Goal: Task Accomplishment & Management: Use online tool/utility

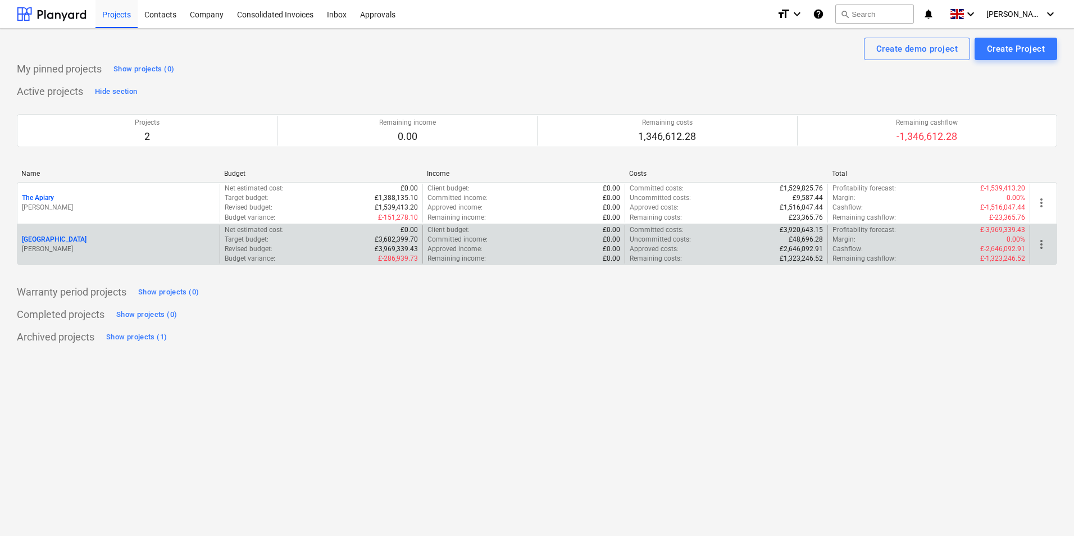
click at [157, 240] on div "[GEOGRAPHIC_DATA]" at bounding box center [118, 240] width 193 height 10
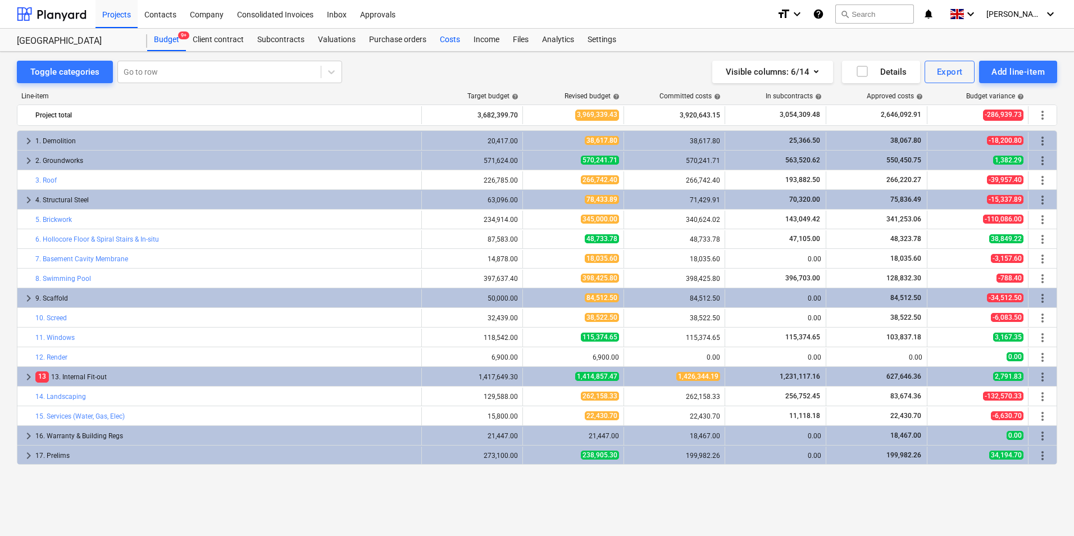
click at [453, 38] on div "Costs" at bounding box center [450, 40] width 34 height 22
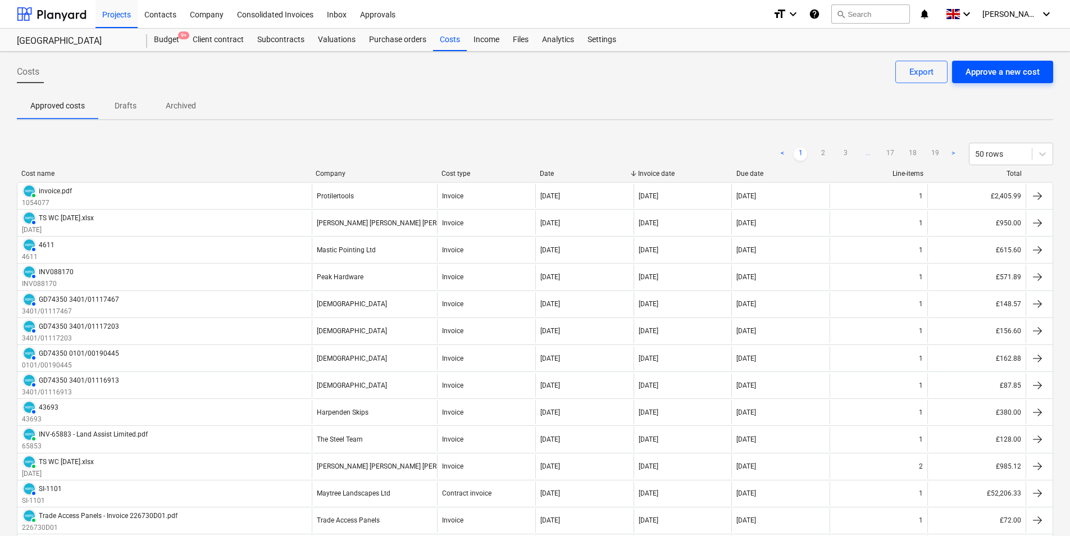
click at [998, 71] on div "Approve a new cost" at bounding box center [1003, 72] width 74 height 15
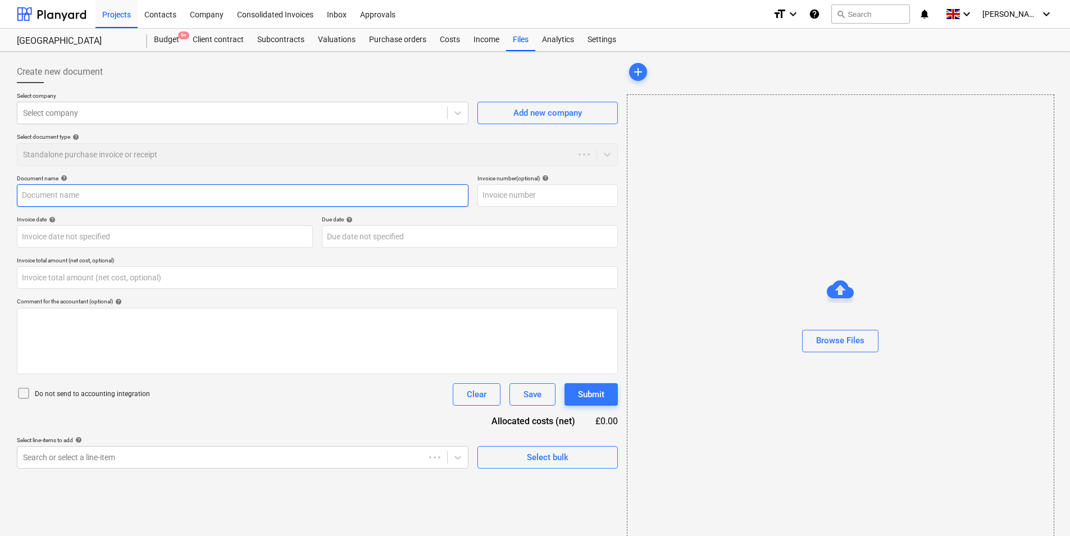
type input "0.00"
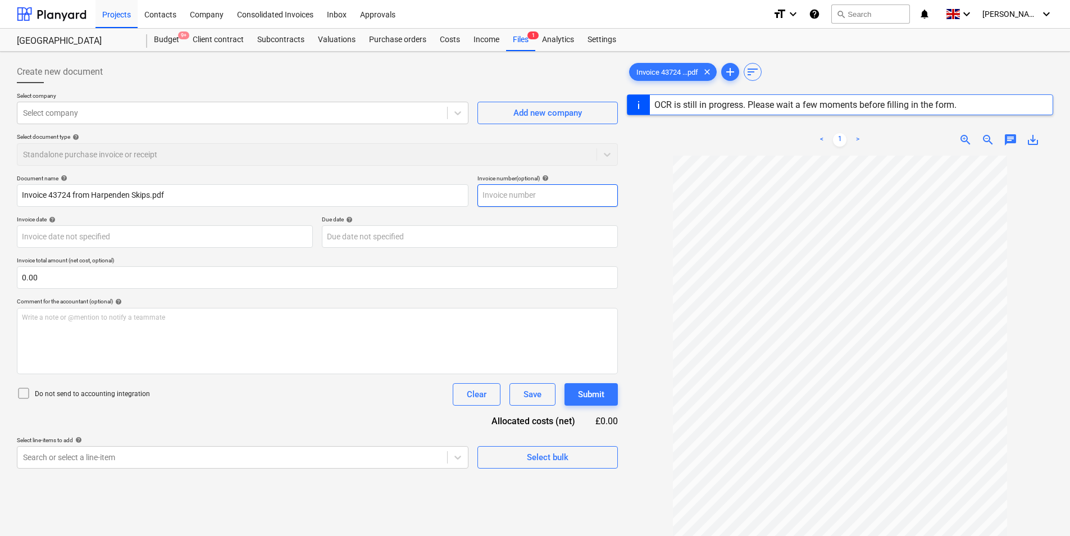
type input "43724"
type input "[DATE]"
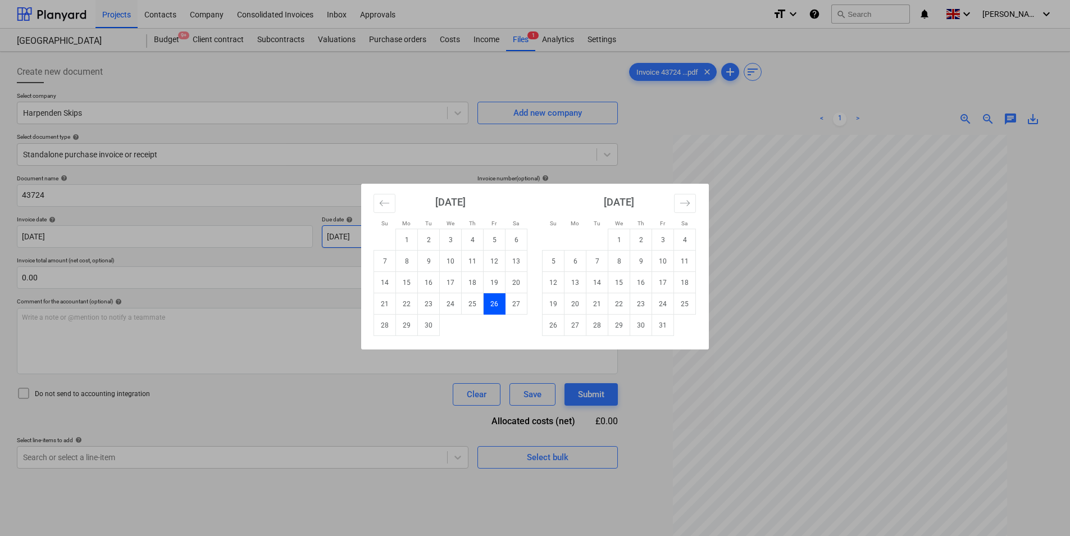
drag, startPoint x: 434, startPoint y: 233, endPoint x: 215, endPoint y: 229, distance: 219.7
click at [215, 229] on body "Projects Contacts Company Consolidated Invoices Inbox Approvals format_size key…" at bounding box center [535, 268] width 1070 height 536
click at [664, 306] on td "24" at bounding box center [663, 303] width 22 height 21
type input "[DATE]"
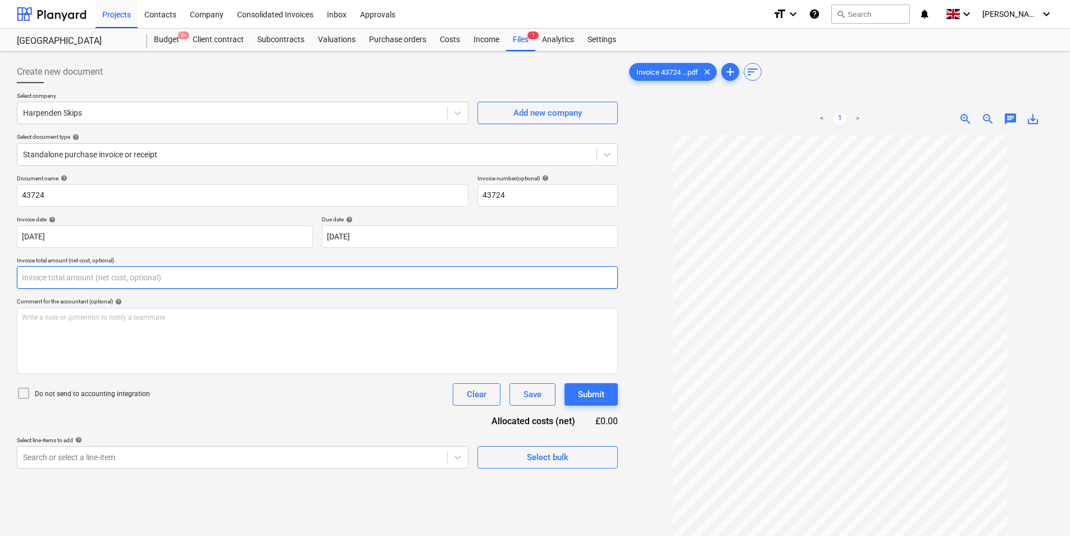
click at [134, 278] on input "text" at bounding box center [317, 277] width 601 height 22
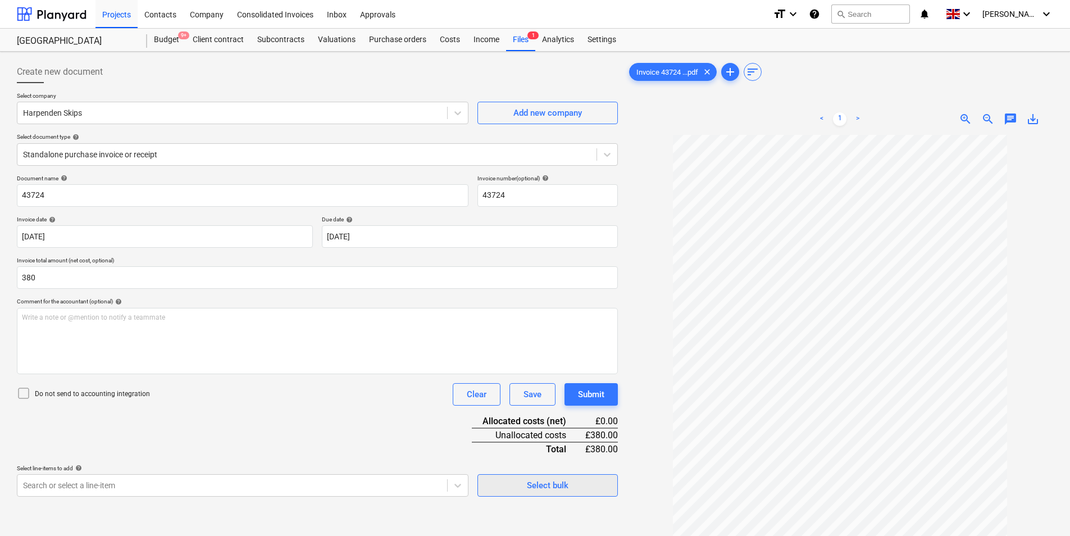
type input "380.00"
click at [517, 480] on span "Select bulk" at bounding box center [548, 485] width 112 height 15
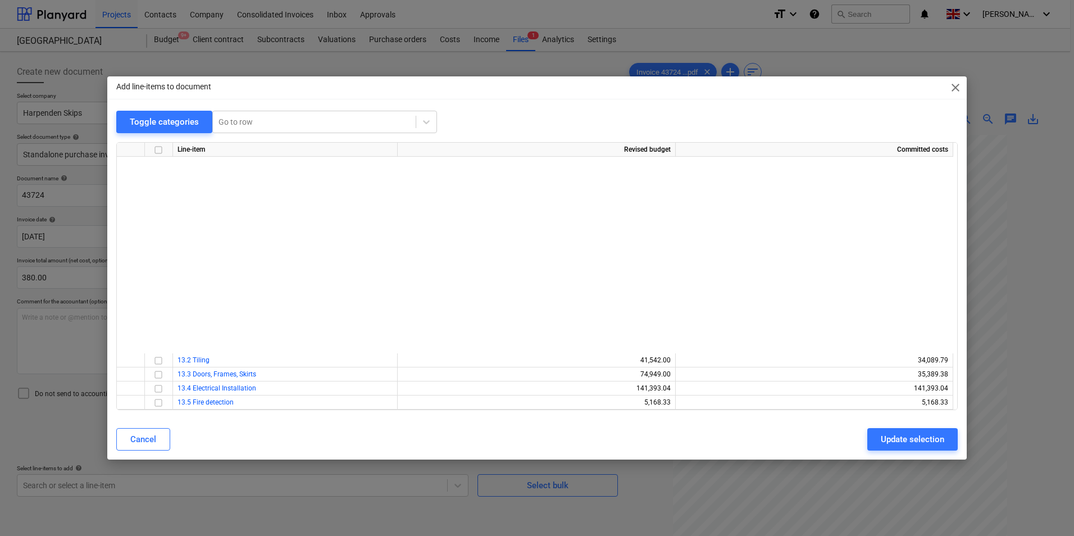
scroll to position [262, 0]
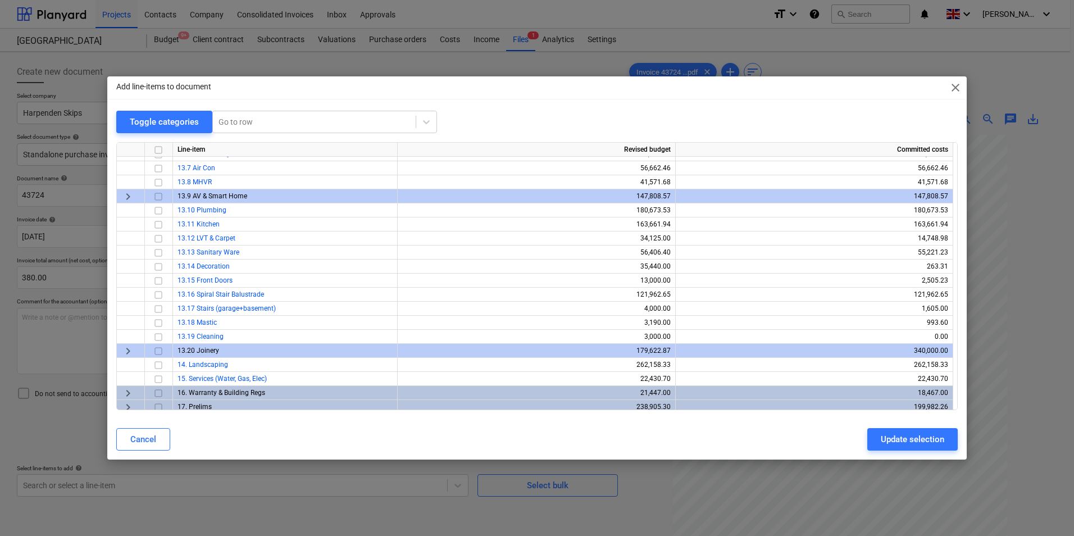
click at [126, 405] on span "keyboard_arrow_right" at bounding box center [127, 407] width 13 height 13
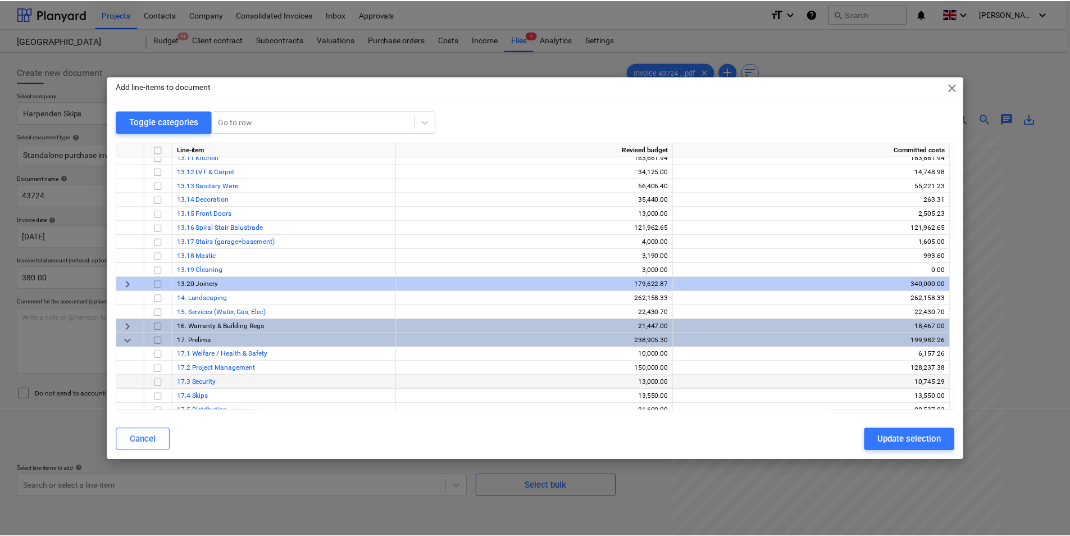
scroll to position [365, 0]
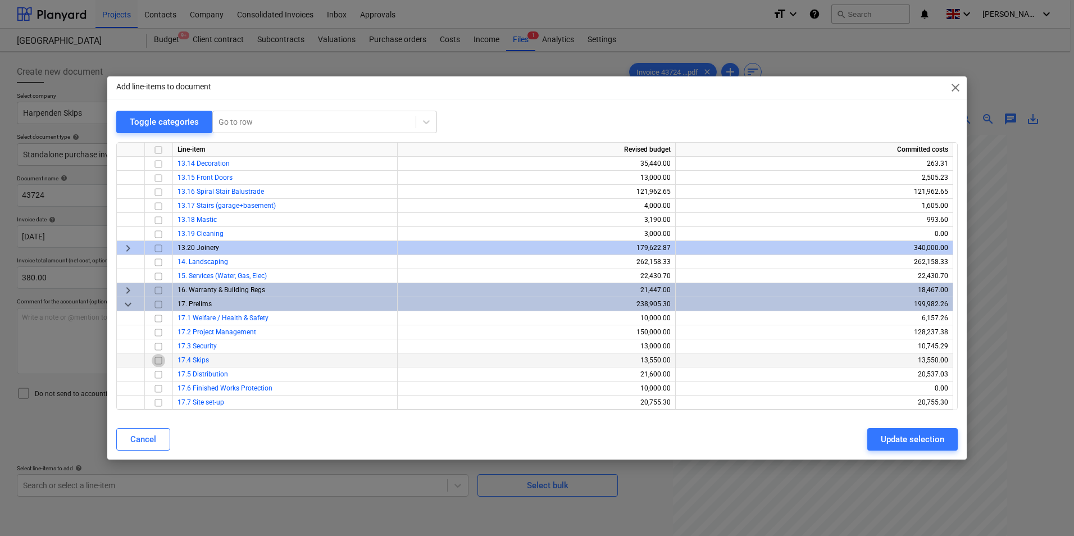
click at [157, 362] on input "checkbox" at bounding box center [158, 360] width 13 height 13
click at [899, 448] on button "Update selection" at bounding box center [912, 439] width 90 height 22
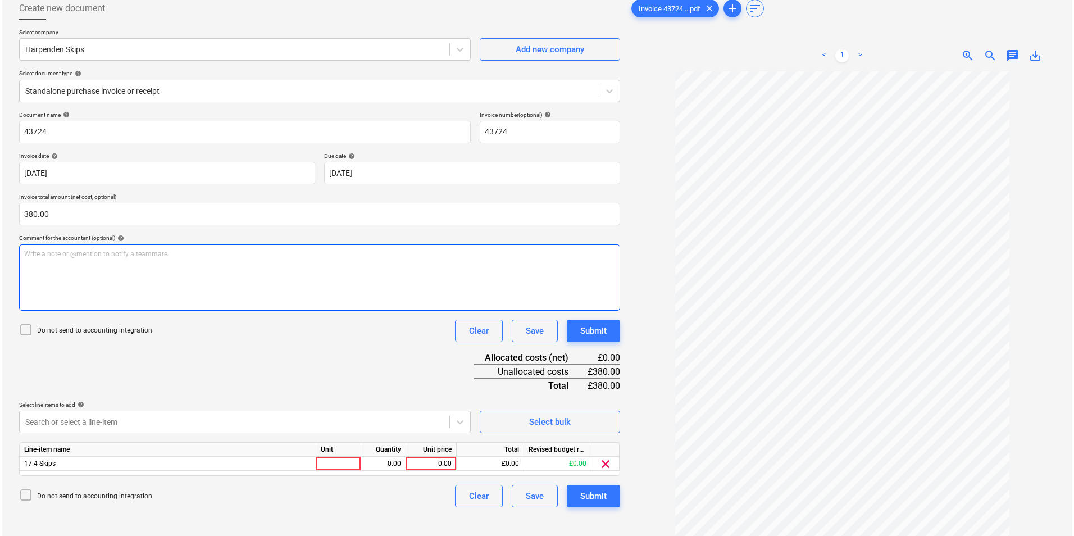
scroll to position [112, 0]
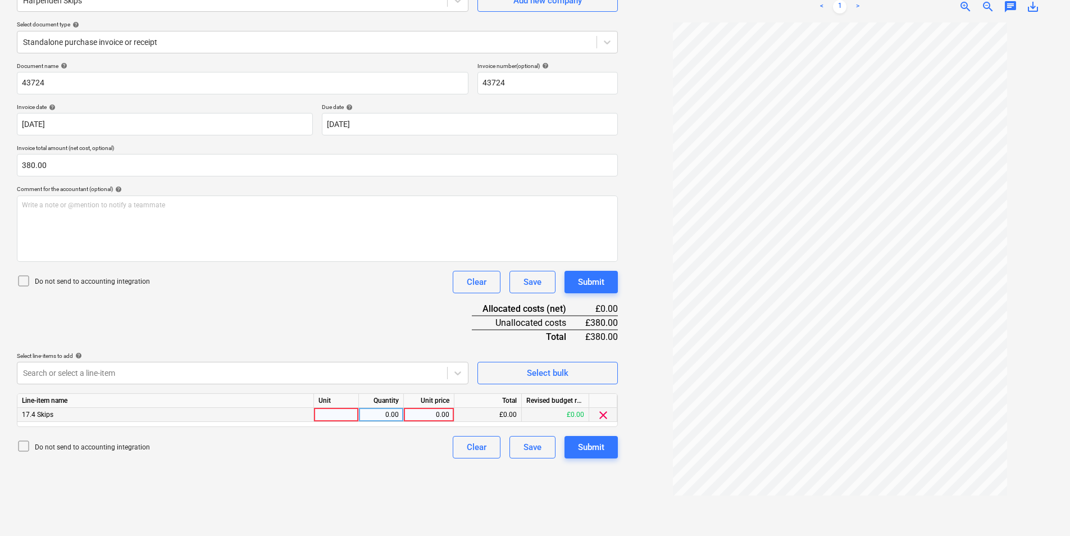
click at [337, 414] on div at bounding box center [336, 415] width 45 height 14
type input "ea"
type input "380"
click at [602, 456] on button "Submit" at bounding box center [591, 447] width 53 height 22
